Goal: Navigation & Orientation: Find specific page/section

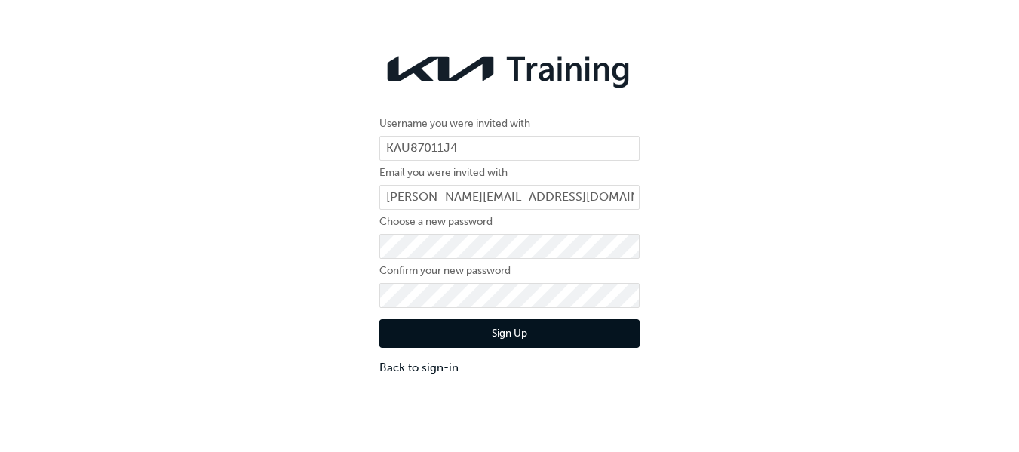
click at [302, 311] on div "Username you were invited with KAU87011J4 Email you were invited with [PERSON_N…" at bounding box center [509, 210] width 1019 height 353
click at [512, 339] on button "Sign Up" at bounding box center [510, 333] width 260 height 29
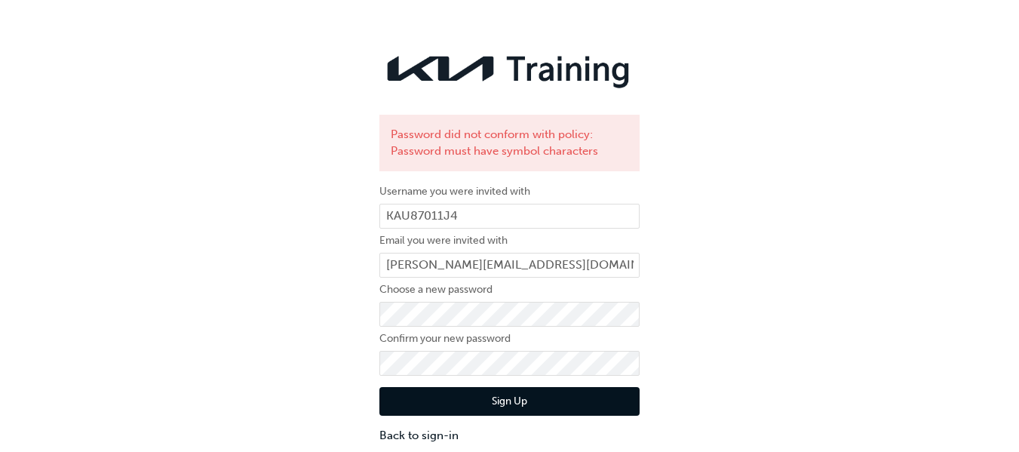
click at [510, 407] on button "Sign Up" at bounding box center [510, 401] width 260 height 29
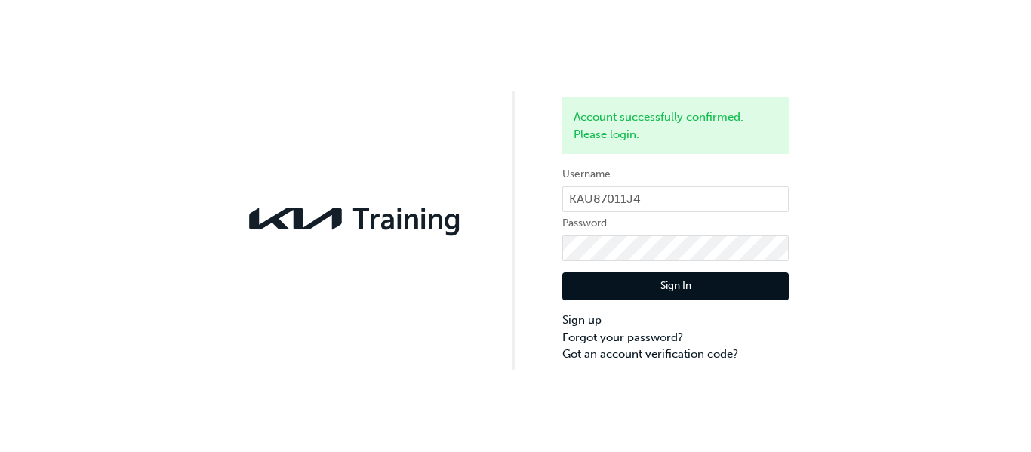
click at [691, 289] on button "Sign In" at bounding box center [675, 286] width 226 height 29
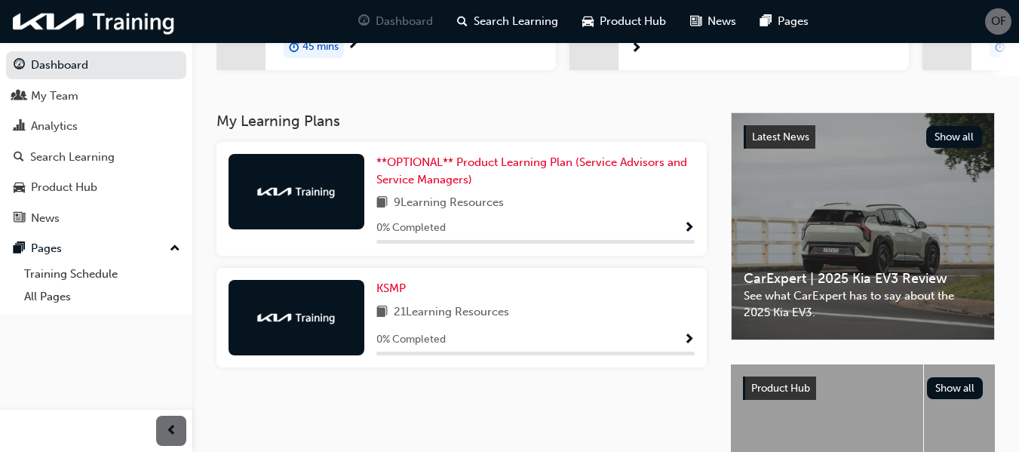
scroll to position [278, 0]
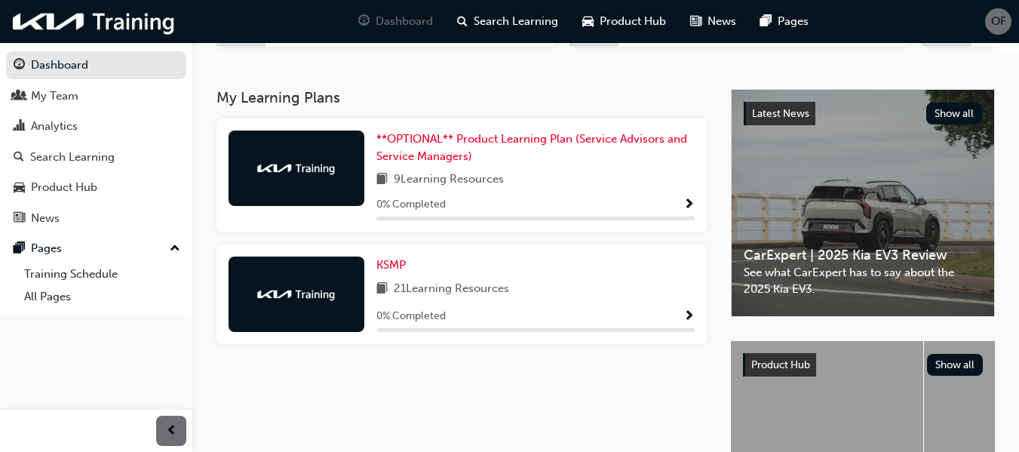
click at [686, 206] on span "Show Progress" at bounding box center [689, 205] width 11 height 14
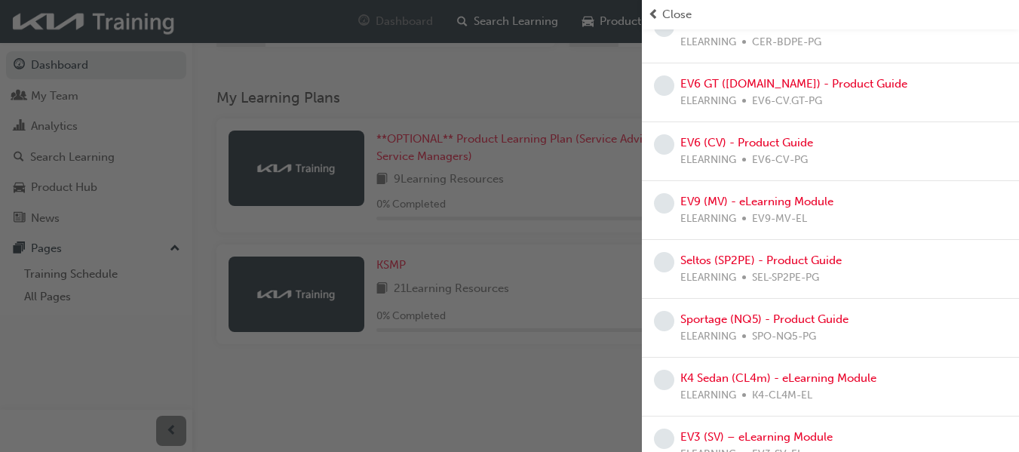
scroll to position [0, 0]
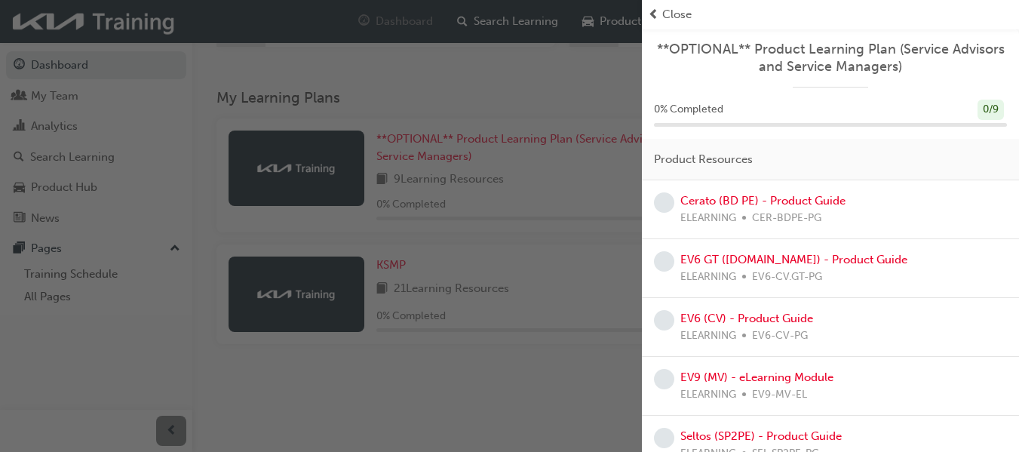
click at [581, 74] on div "button" at bounding box center [321, 226] width 642 height 452
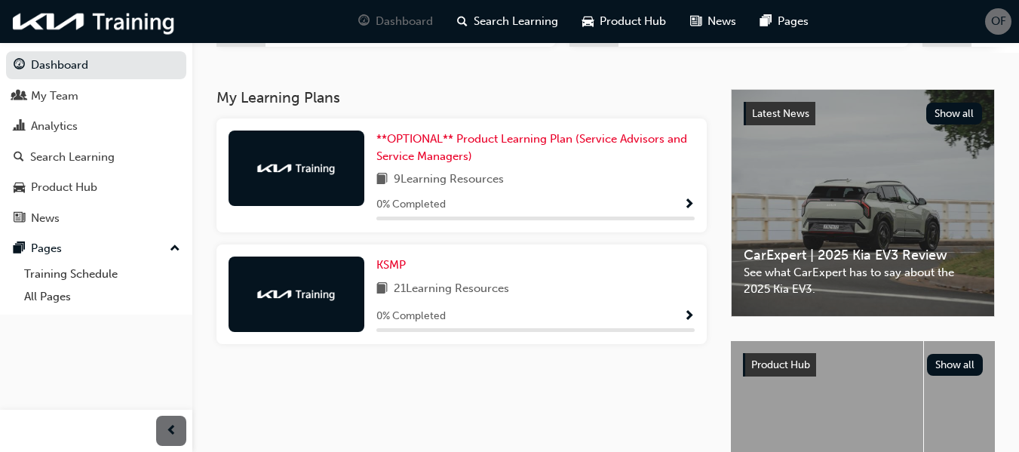
click at [689, 317] on span "Show Progress" at bounding box center [689, 317] width 11 height 14
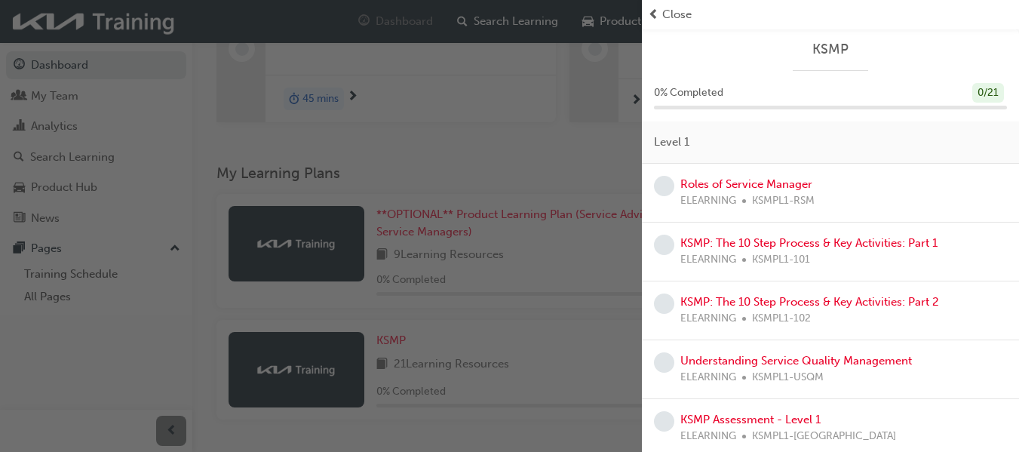
click at [662, 11] on div "Close" at bounding box center [830, 14] width 365 height 17
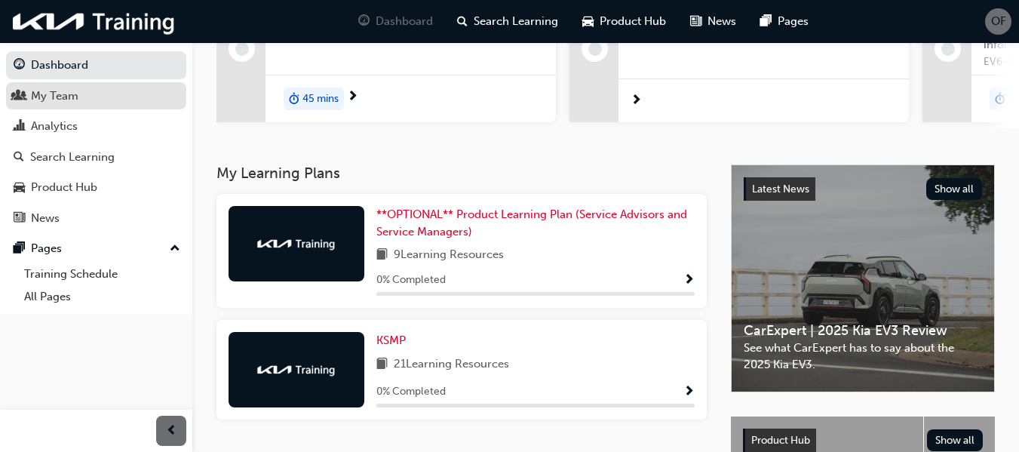
click at [94, 98] on div "My Team" at bounding box center [96, 96] width 165 height 19
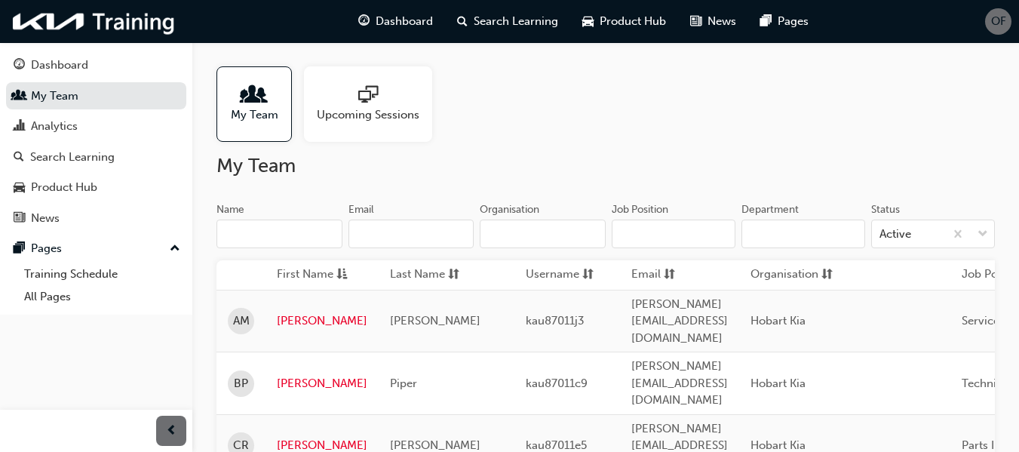
click at [383, 97] on div at bounding box center [368, 95] width 103 height 21
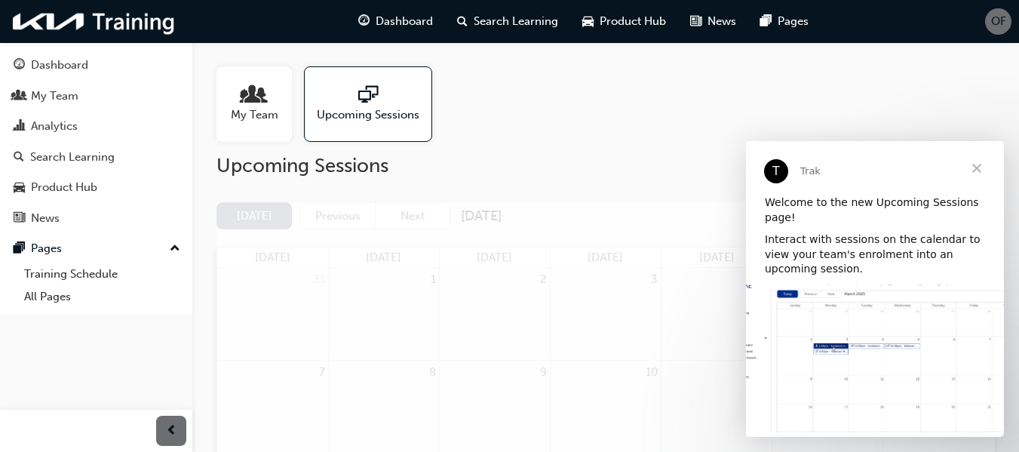
click at [978, 166] on span "Close" at bounding box center [977, 168] width 54 height 54
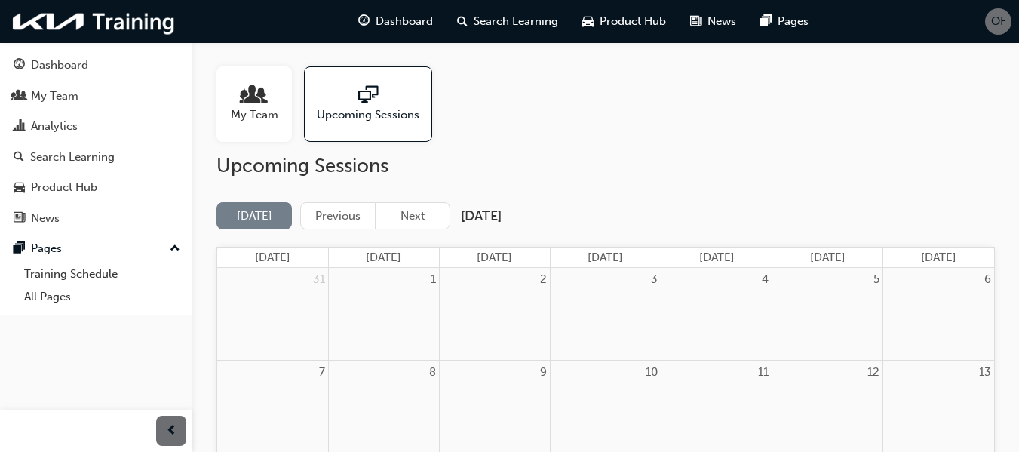
click at [248, 100] on span "people-icon" at bounding box center [254, 95] width 20 height 21
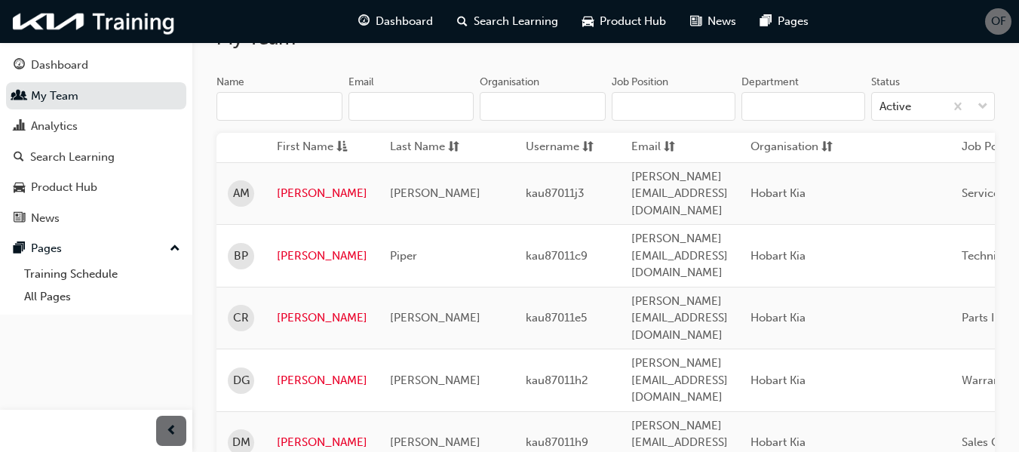
scroll to position [151, 0]
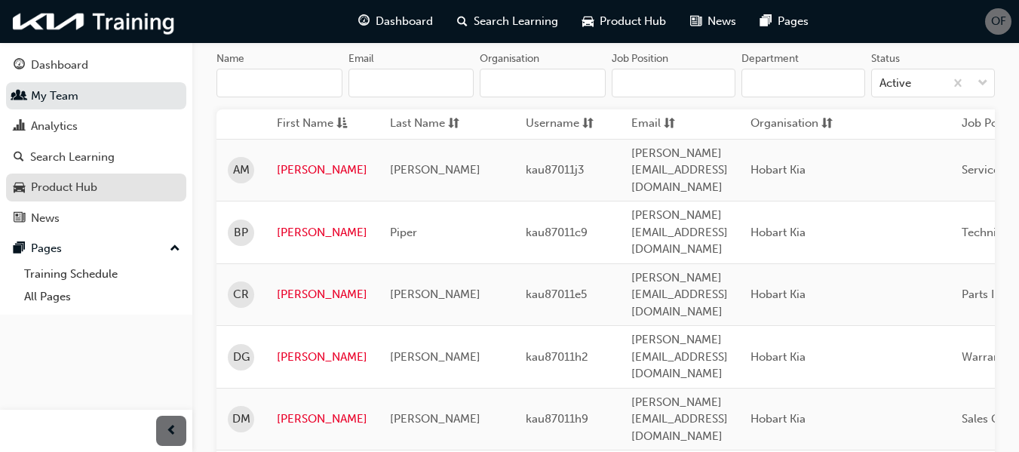
click at [49, 186] on div "Product Hub" at bounding box center [64, 187] width 66 height 17
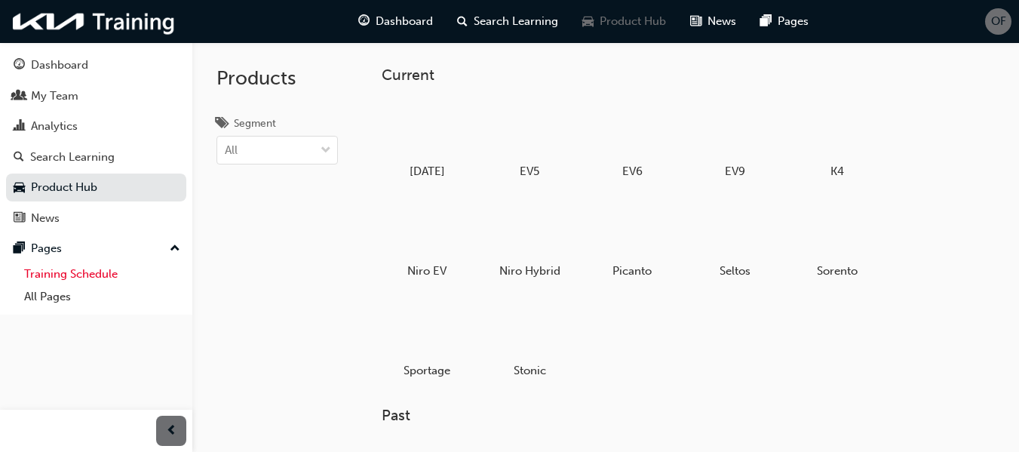
click at [96, 265] on link "Training Schedule" at bounding box center [102, 274] width 168 height 23
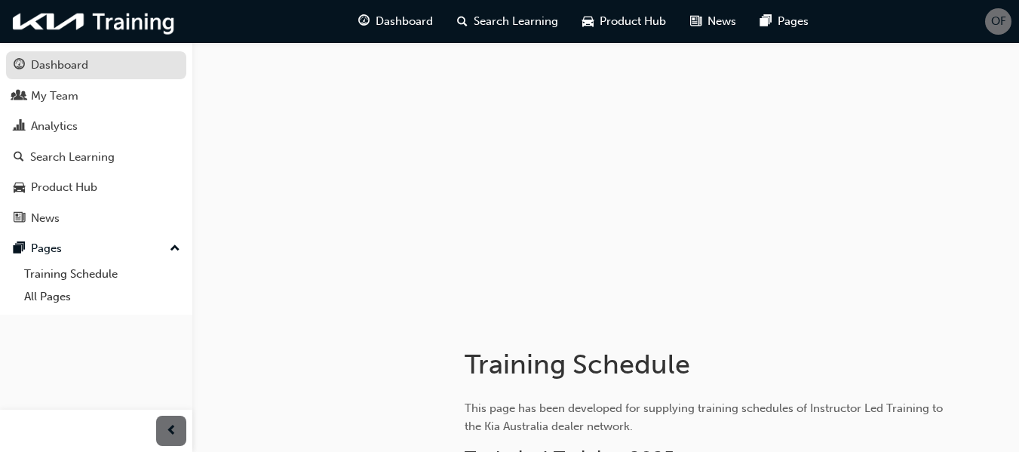
click at [72, 56] on div "Dashboard" at bounding box center [96, 65] width 165 height 19
